Goal: Navigation & Orientation: Find specific page/section

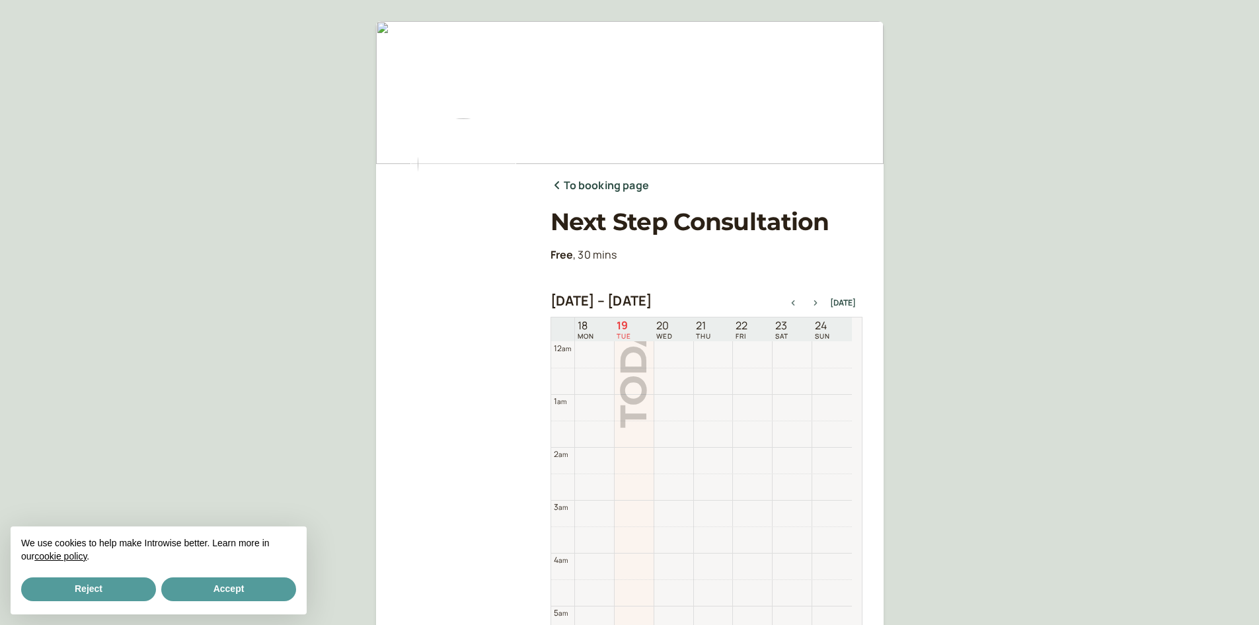
scroll to position [424, 0]
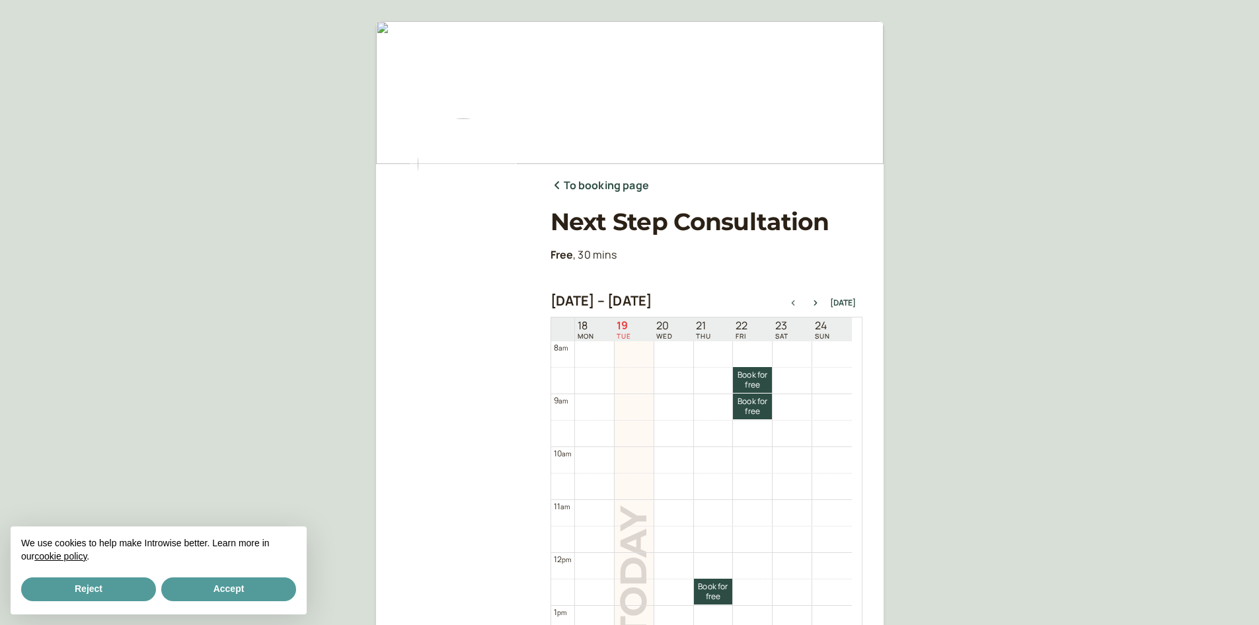
click at [669, 358] on td at bounding box center [713, 353] width 277 height 26
click at [668, 377] on td at bounding box center [713, 380] width 277 height 26
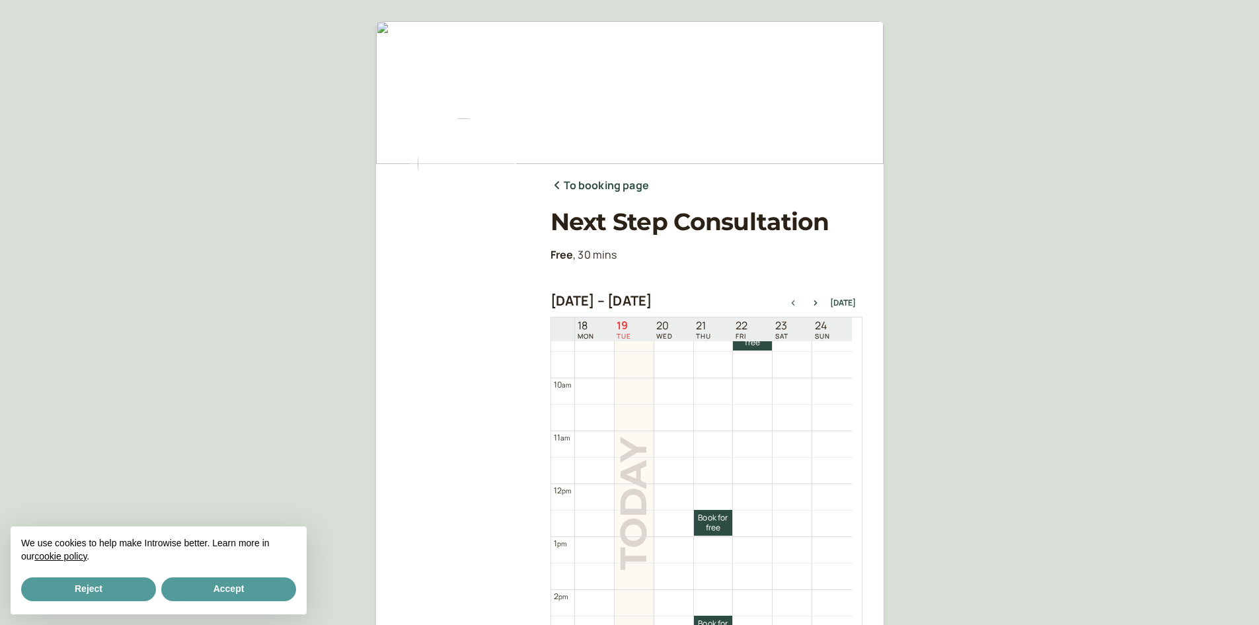
scroll to position [490, 0]
click at [242, 600] on button "Accept" at bounding box center [228, 589] width 135 height 24
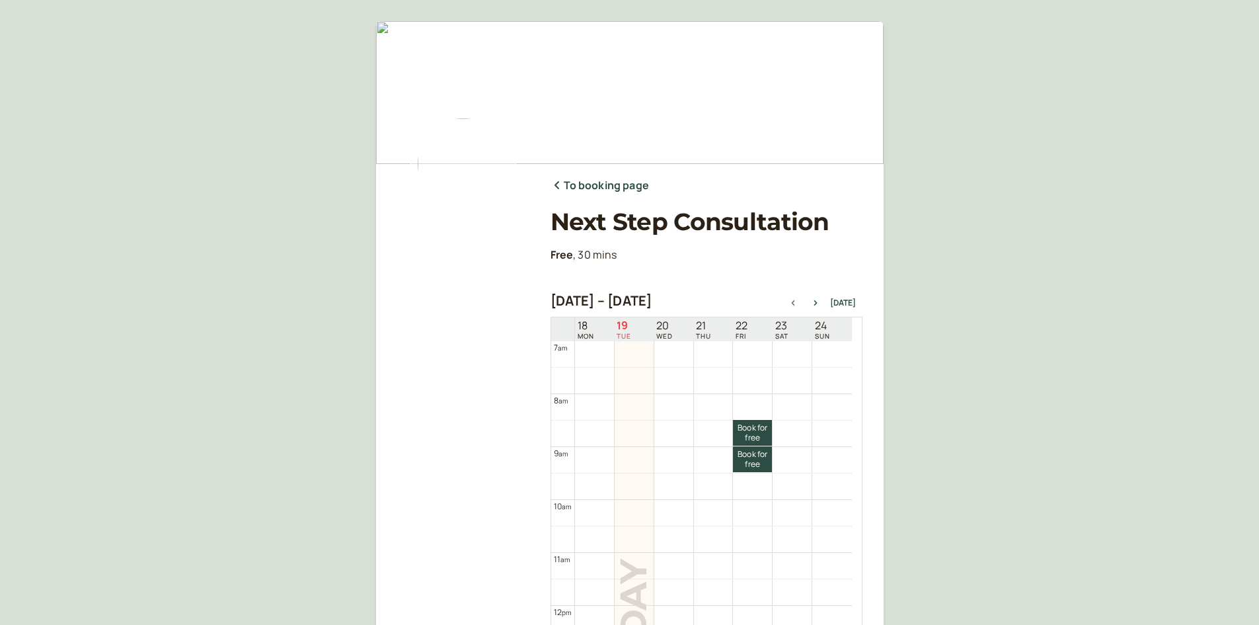
scroll to position [358, 0]
click at [675, 424] on td at bounding box center [713, 420] width 277 height 26
click at [674, 424] on td at bounding box center [713, 420] width 277 height 26
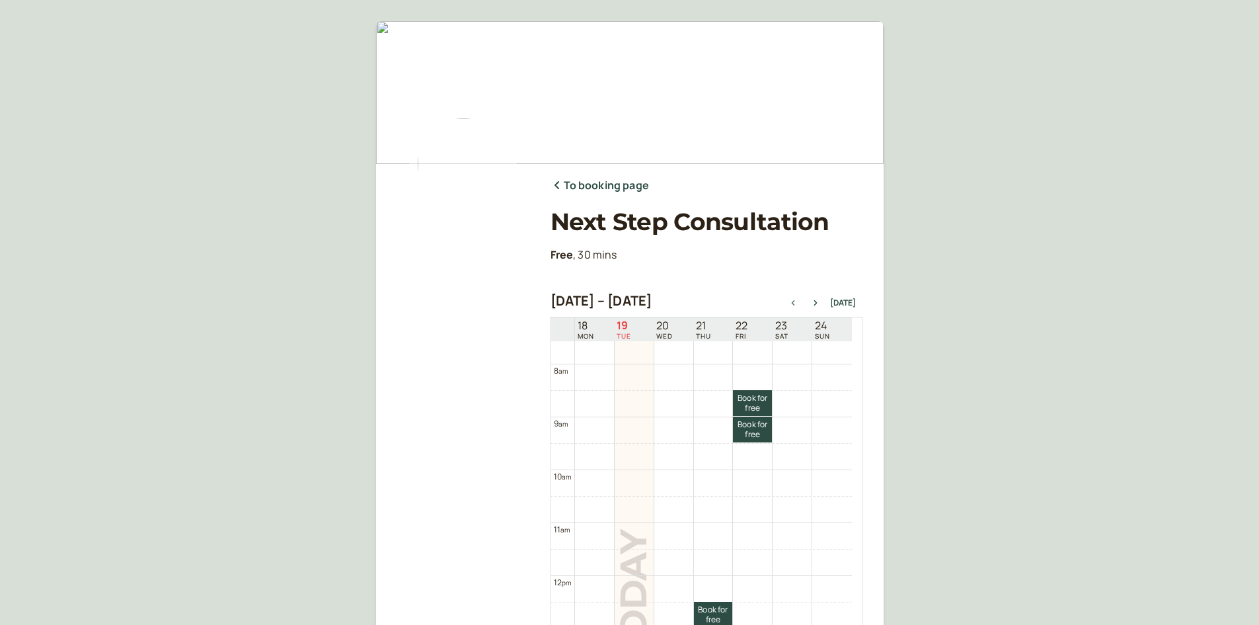
scroll to position [424, 0]
